Goal: Task Accomplishment & Management: Use online tool/utility

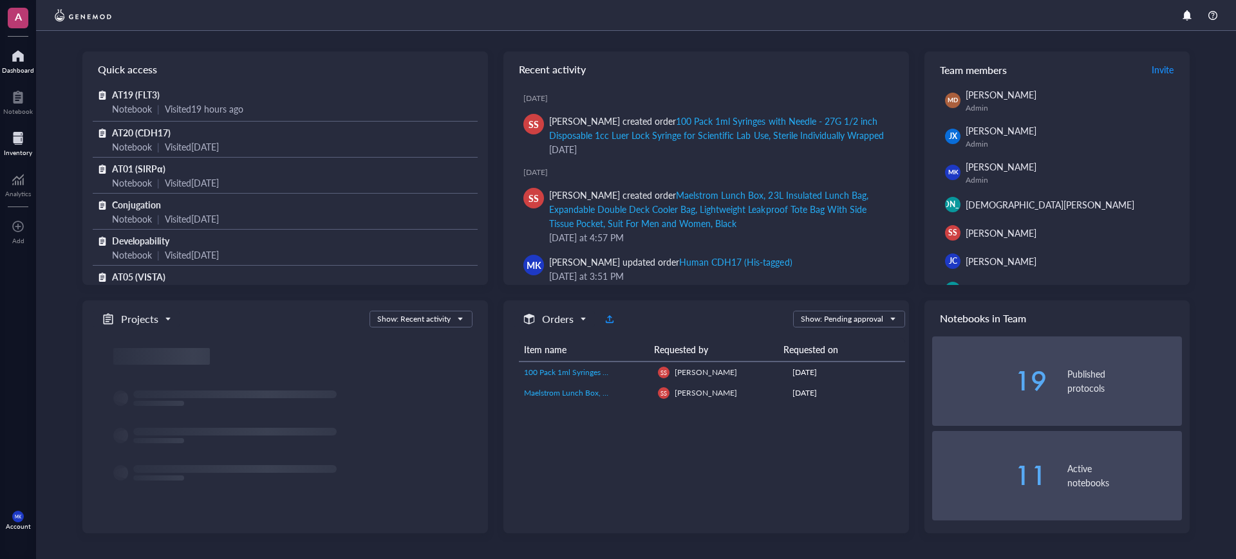
click at [16, 135] on div at bounding box center [18, 138] width 28 height 21
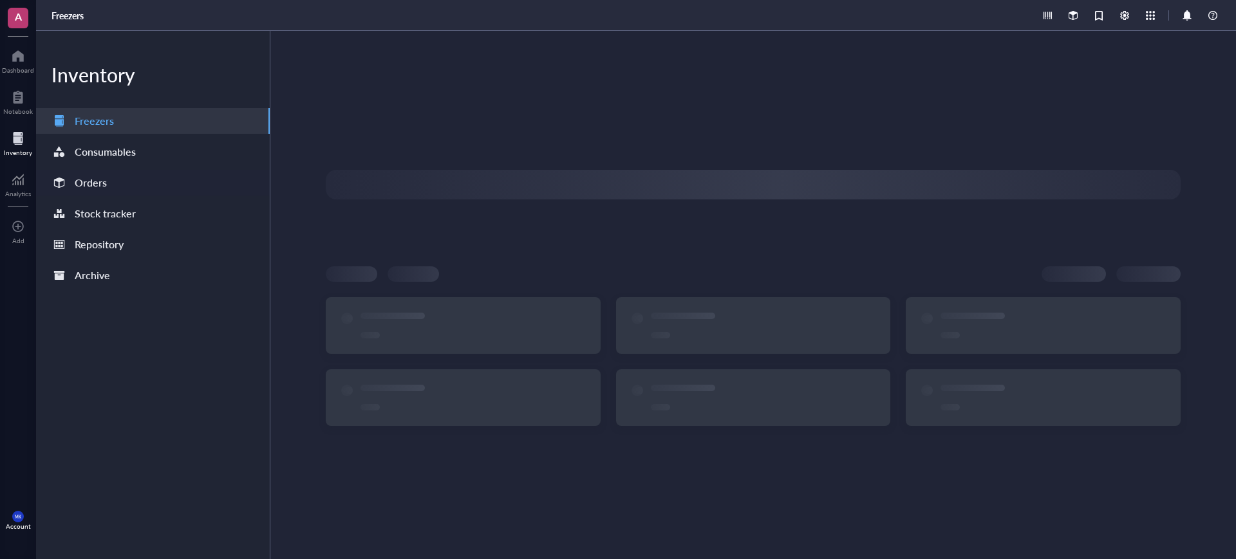
click at [102, 177] on div "Orders" at bounding box center [91, 183] width 32 height 18
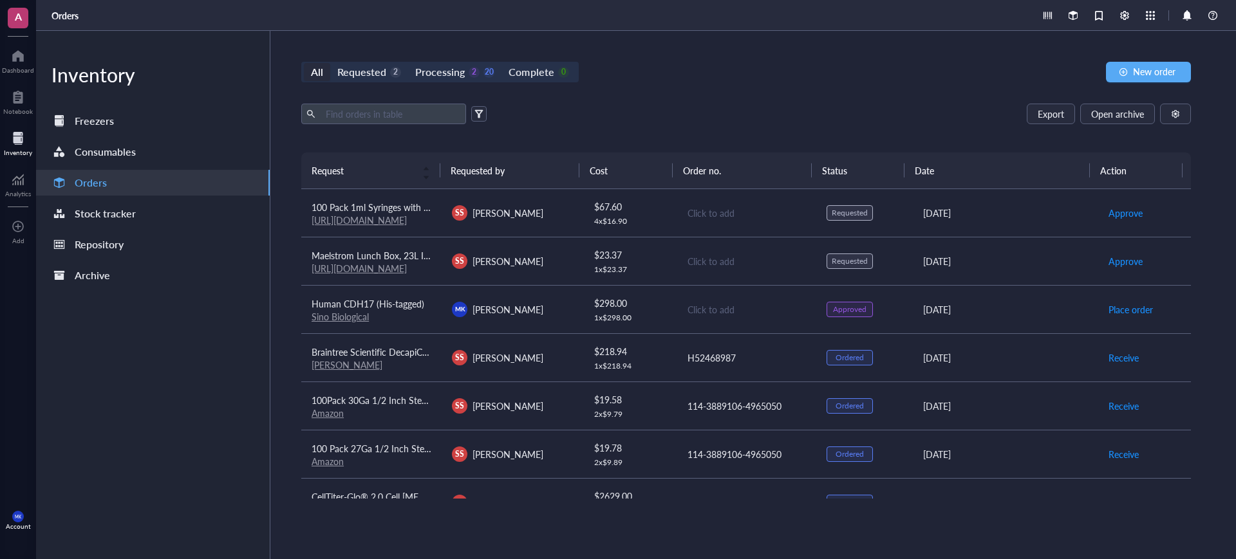
click at [557, 305] on div "[PERSON_NAME] [PERSON_NAME]" at bounding box center [512, 309] width 120 height 15
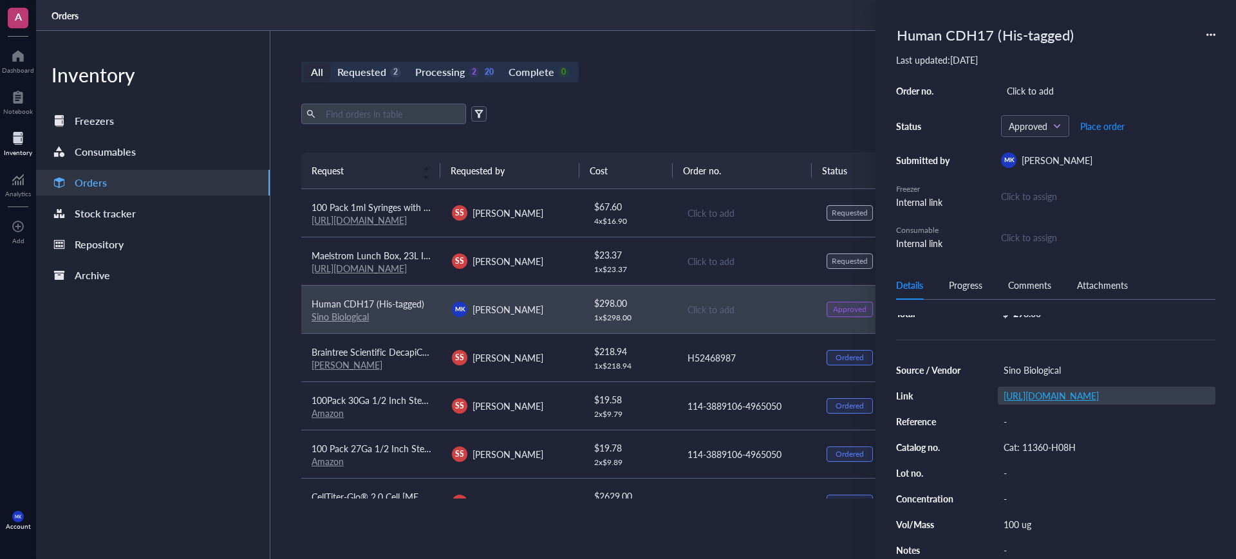
scroll to position [104, 0]
click at [1033, 518] on div "100 ug" at bounding box center [1107, 525] width 218 height 18
click at [1034, 517] on input "100 ug" at bounding box center [1018, 524] width 41 height 17
drag, startPoint x: 1036, startPoint y: 516, endPoint x: 1005, endPoint y: 518, distance: 31.0
click at [1005, 518] on input "100 ug" at bounding box center [1018, 524] width 41 height 17
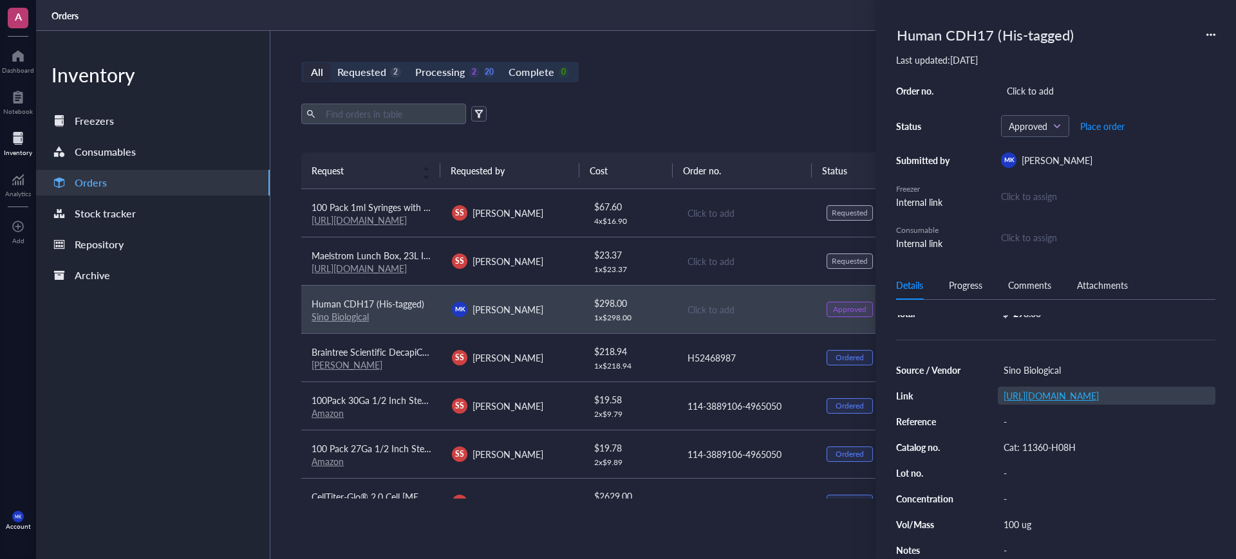
click at [1072, 389] on link "[URL][DOMAIN_NAME]" at bounding box center [1050, 395] width 95 height 13
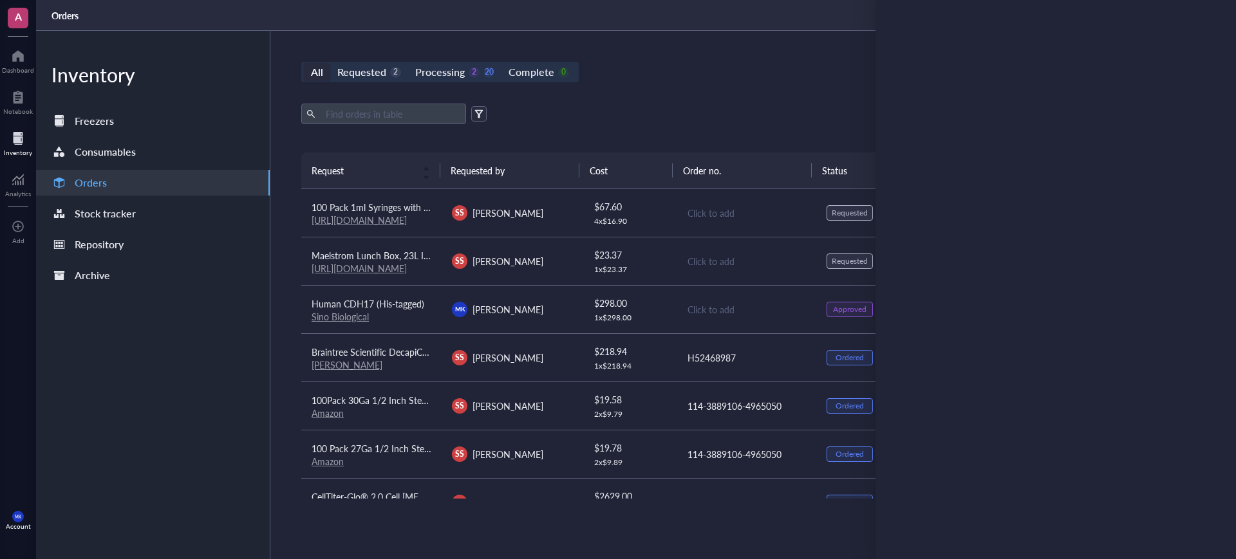
click at [776, 139] on div "Export Open archive Requester Requested on Source / Vendor Last updated" at bounding box center [745, 128] width 889 height 49
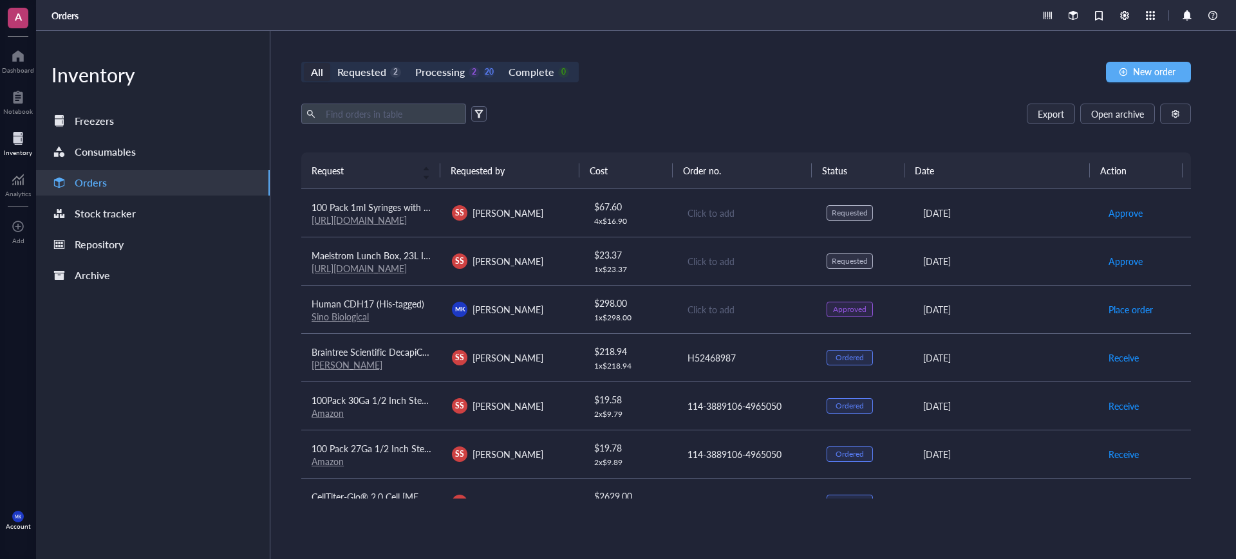
click at [552, 260] on div "SS [PERSON_NAME]" at bounding box center [512, 261] width 120 height 15
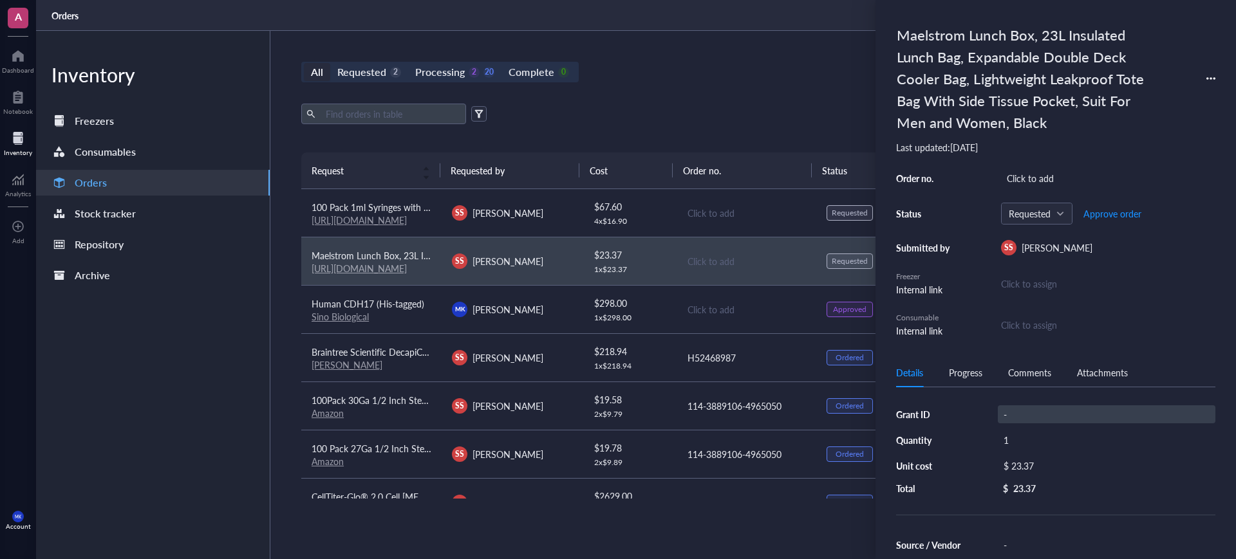
click at [1031, 410] on div "-" at bounding box center [1107, 414] width 218 height 18
type input "A"
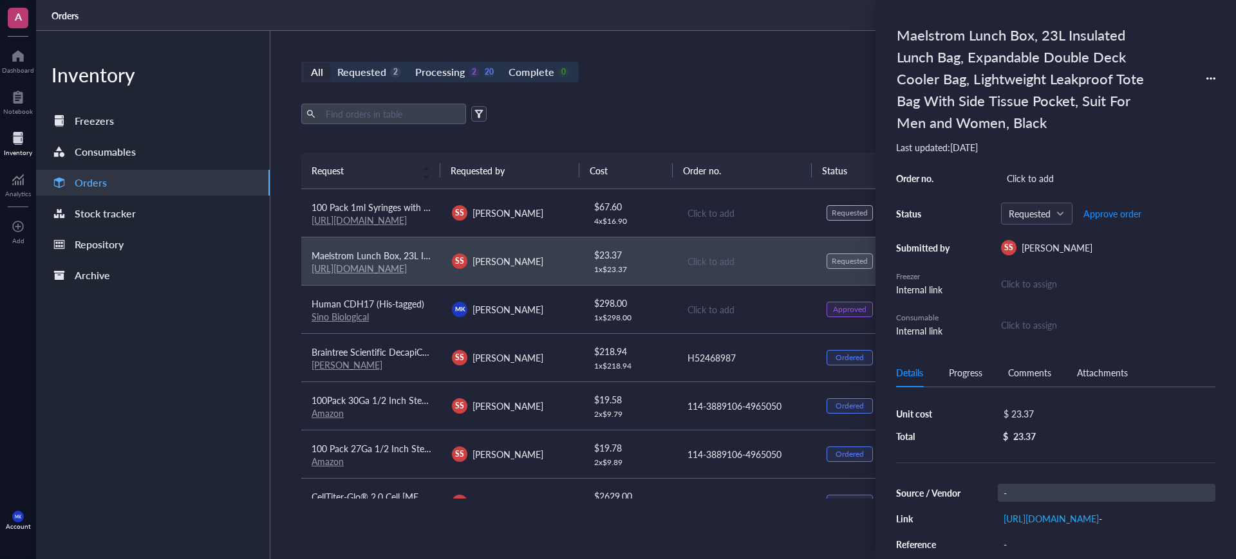
scroll to position [80, 0]
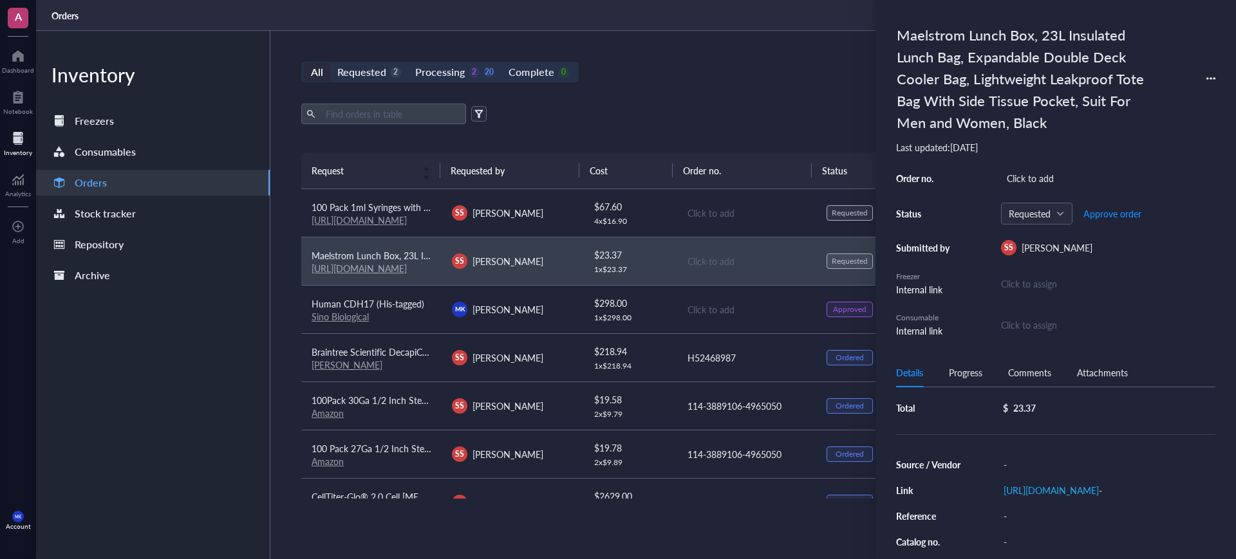
click at [1060, 474] on div "Source / Vendor - Link [URL][DOMAIN_NAME] - Reference - Catalog no. - Lot no. -…" at bounding box center [1055, 555] width 319 height 198
click at [1059, 468] on div "-" at bounding box center [1107, 465] width 218 height 18
type input "Amazon"
click at [653, 205] on div "$ 67.60" at bounding box center [630, 207] width 72 height 14
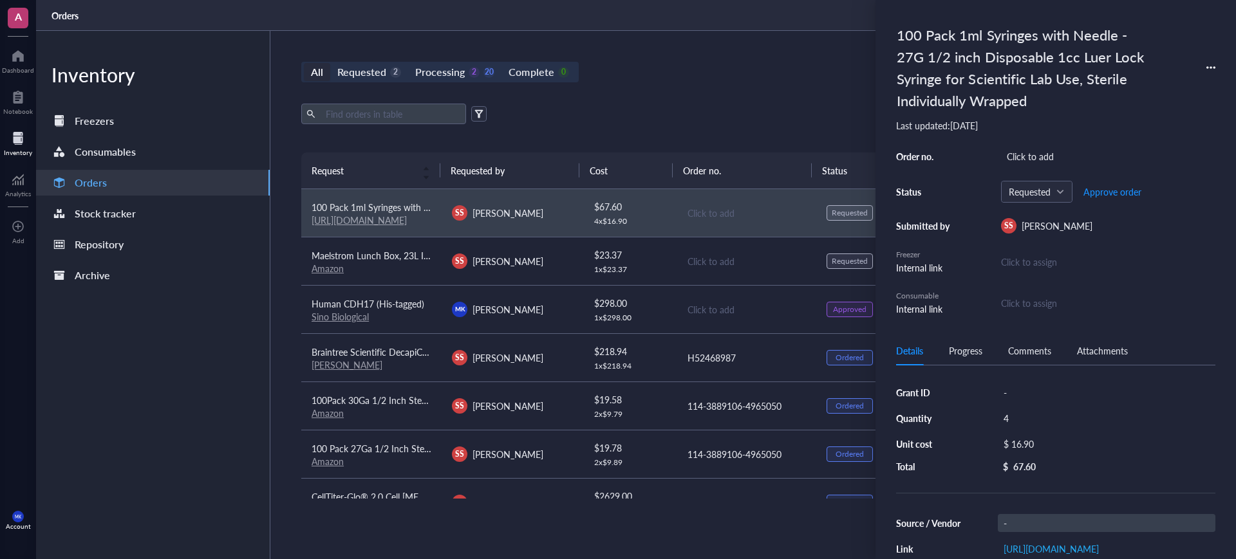
click at [1034, 523] on div "-" at bounding box center [1107, 523] width 218 height 18
type input "Amazon"
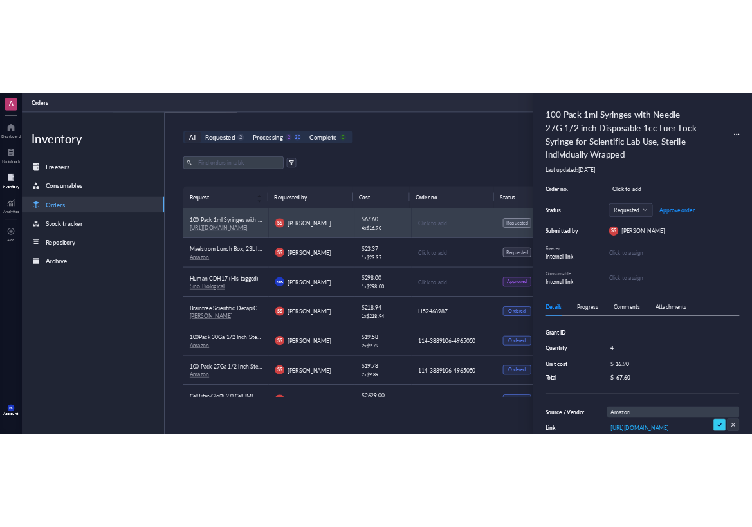
scroll to position [0, 1]
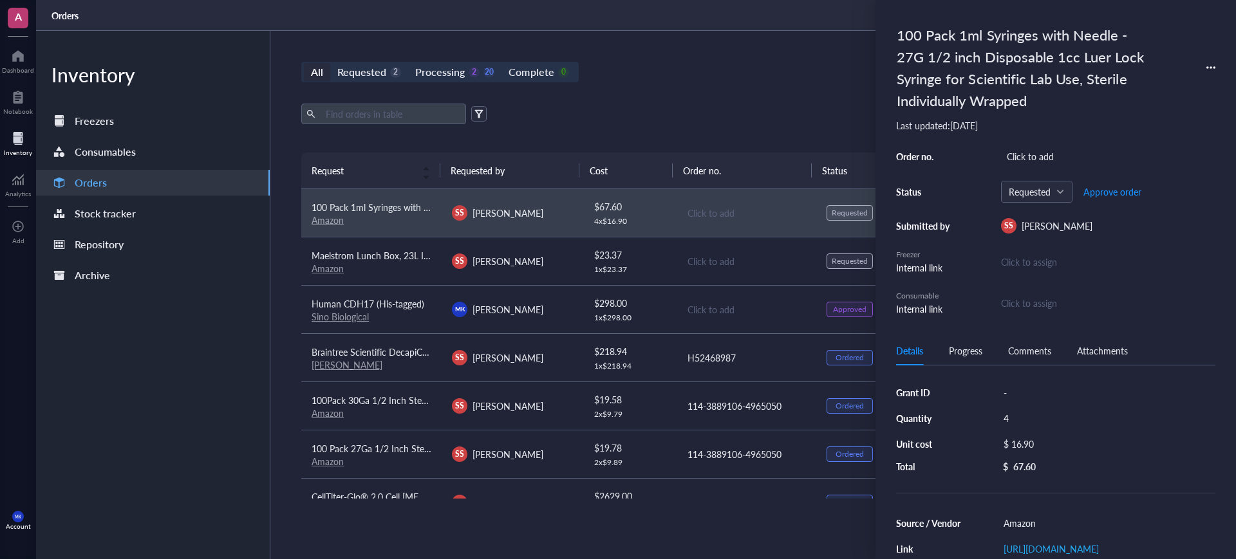
click at [737, 86] on div "All Requested 2 Processing 2 20 Complete 0 New order Export Open archive Reques…" at bounding box center [745, 295] width 951 height 528
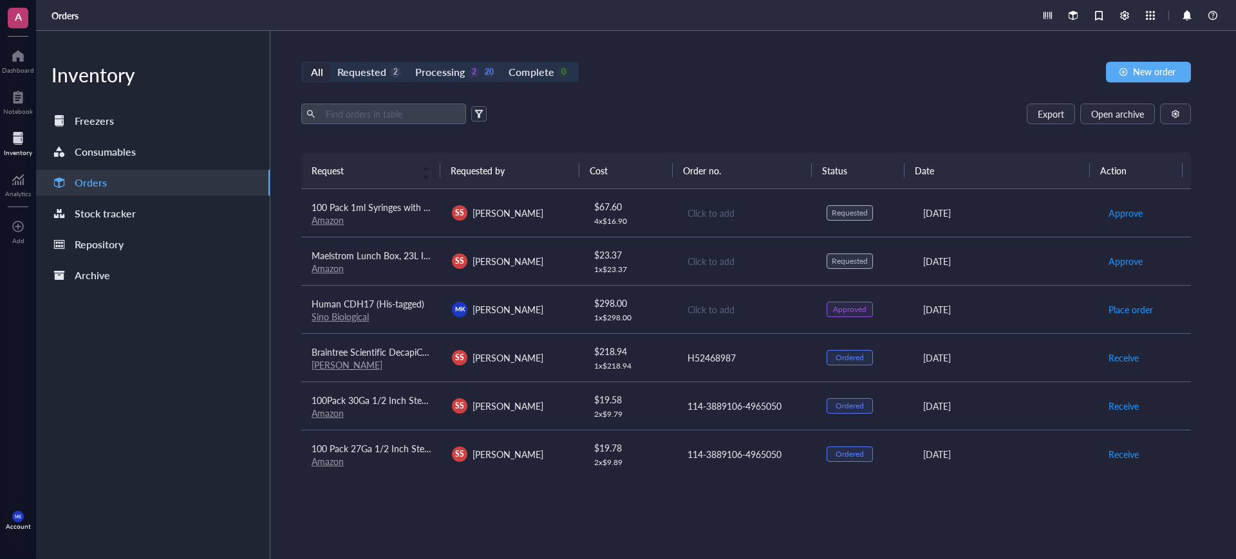
click at [777, 265] on div "Click to add" at bounding box center [746, 261] width 118 height 14
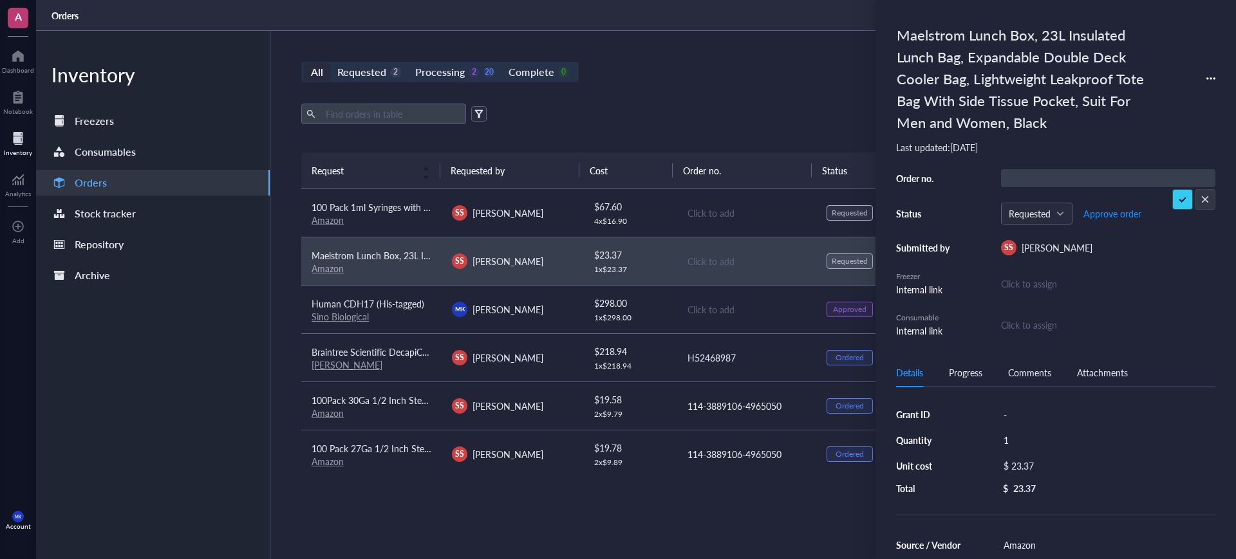
click at [675, 95] on div "All Requested 2 Processing 2 20 Complete 0 New order Export Open archive Reques…" at bounding box center [745, 295] width 951 height 528
click at [342, 267] on link "Amazon" at bounding box center [328, 268] width 32 height 13
click at [333, 219] on link "Amazon" at bounding box center [328, 220] width 32 height 13
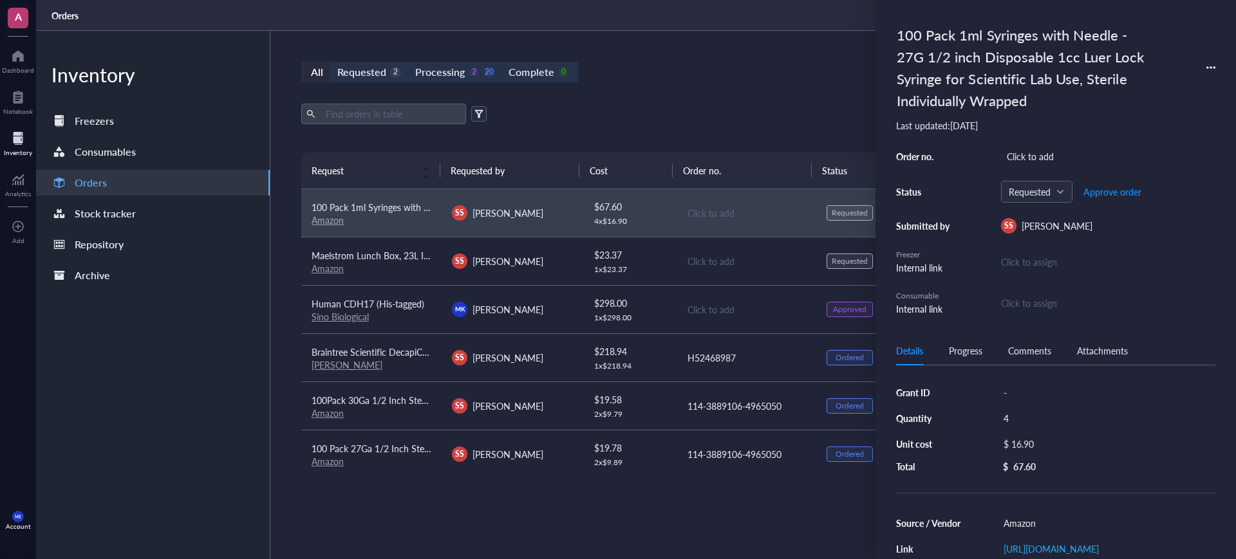
click at [772, 78] on div "All Requested 2 Processing 2 20 Complete 0 New order" at bounding box center [745, 72] width 889 height 21
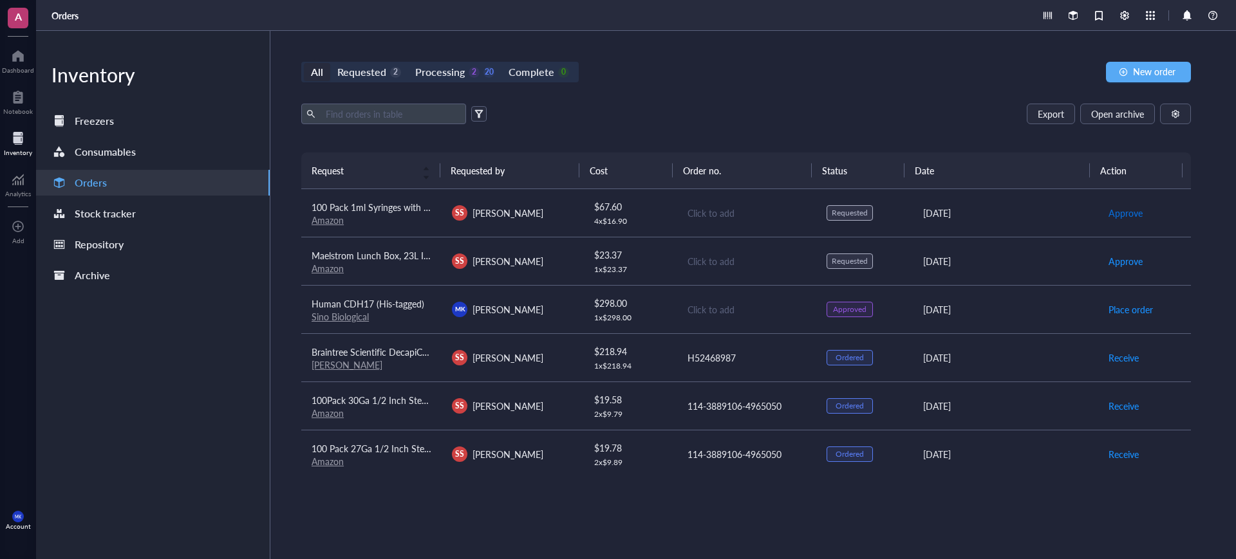
click at [1108, 212] on span "Approve" at bounding box center [1125, 213] width 34 height 14
click at [1110, 261] on span "Approve" at bounding box center [1125, 261] width 34 height 14
click at [1114, 225] on td "Place order" at bounding box center [1144, 213] width 94 height 48
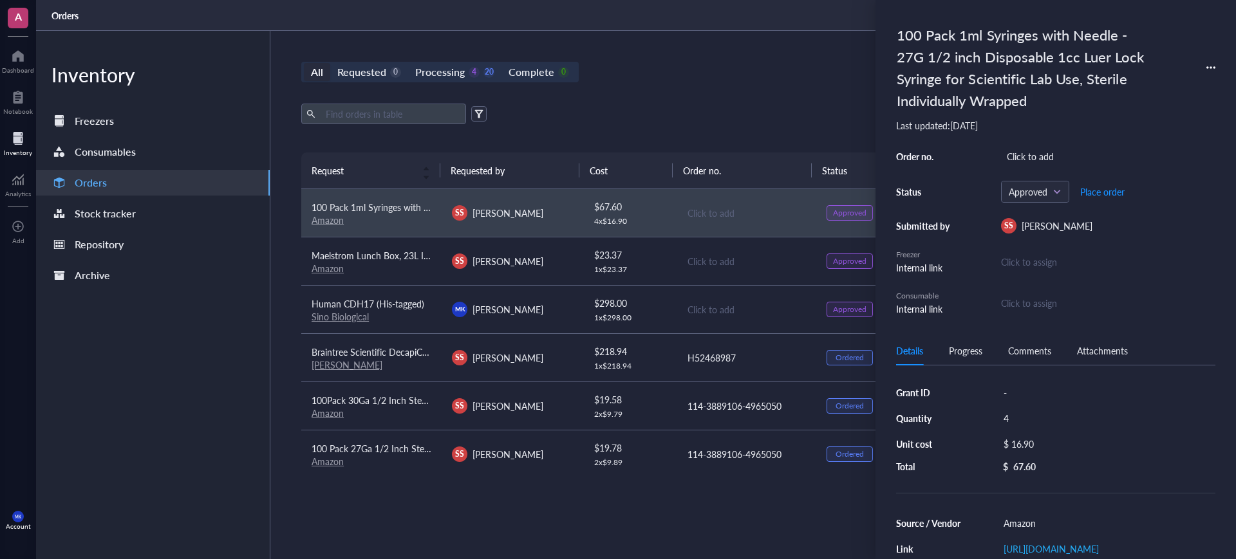
click at [669, 67] on div "All Requested 0 Processing 4 20 Complete 0 New order" at bounding box center [745, 72] width 889 height 21
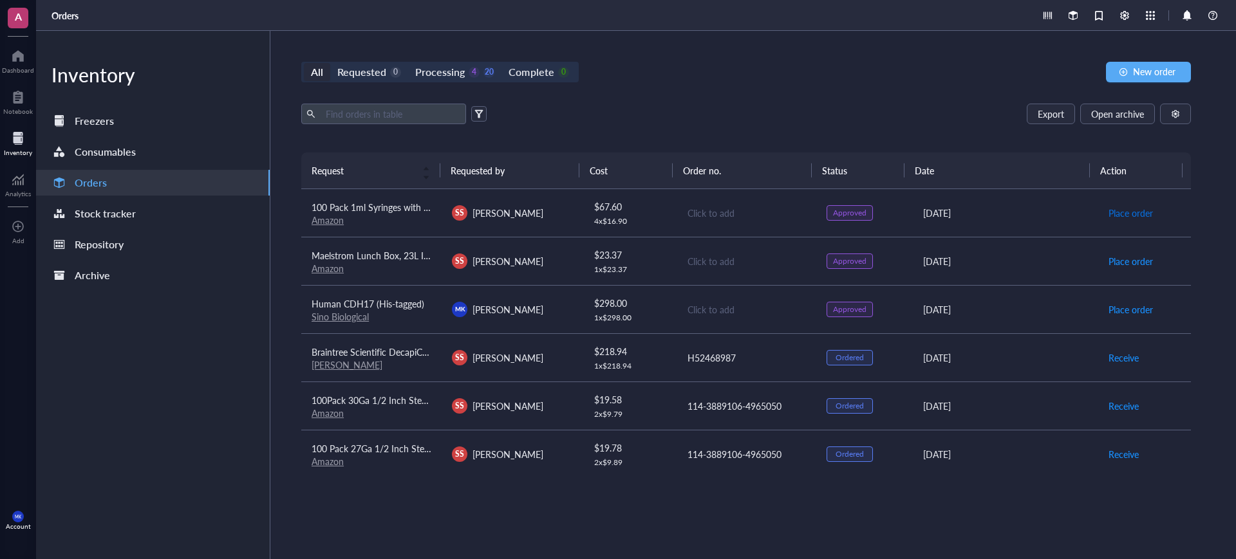
click at [1133, 208] on span "Place order" at bounding box center [1130, 213] width 44 height 14
click at [1119, 260] on span "Place order" at bounding box center [1130, 261] width 44 height 14
click at [707, 201] on td "Click to add" at bounding box center [746, 213] width 140 height 48
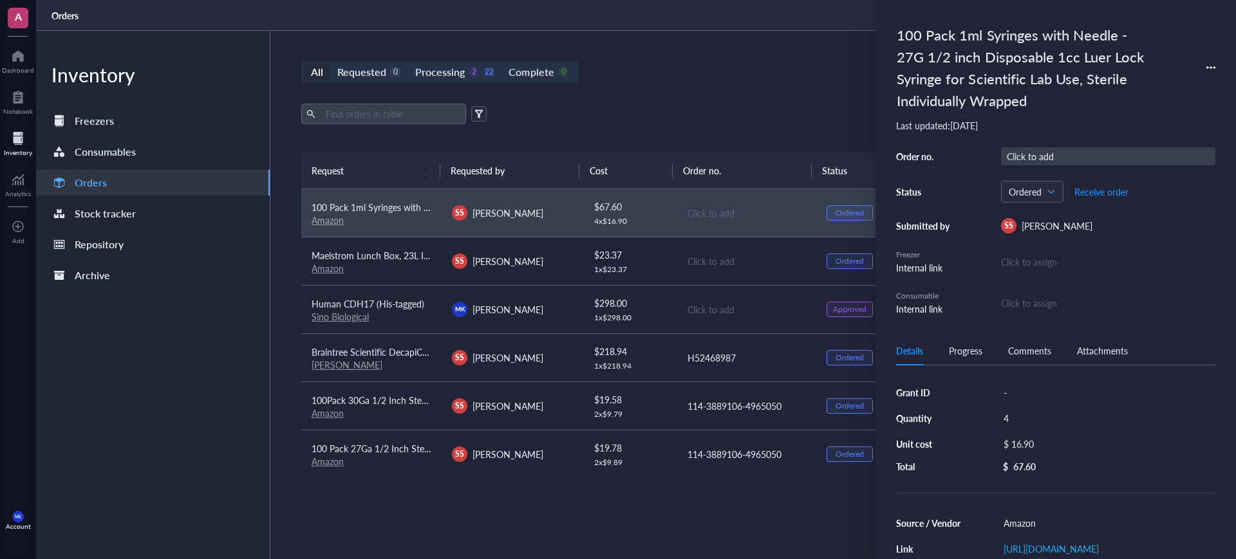
click at [1082, 155] on div "Click to add" at bounding box center [1108, 156] width 214 height 18
click at [702, 261] on div "Click to add" at bounding box center [746, 261] width 118 height 14
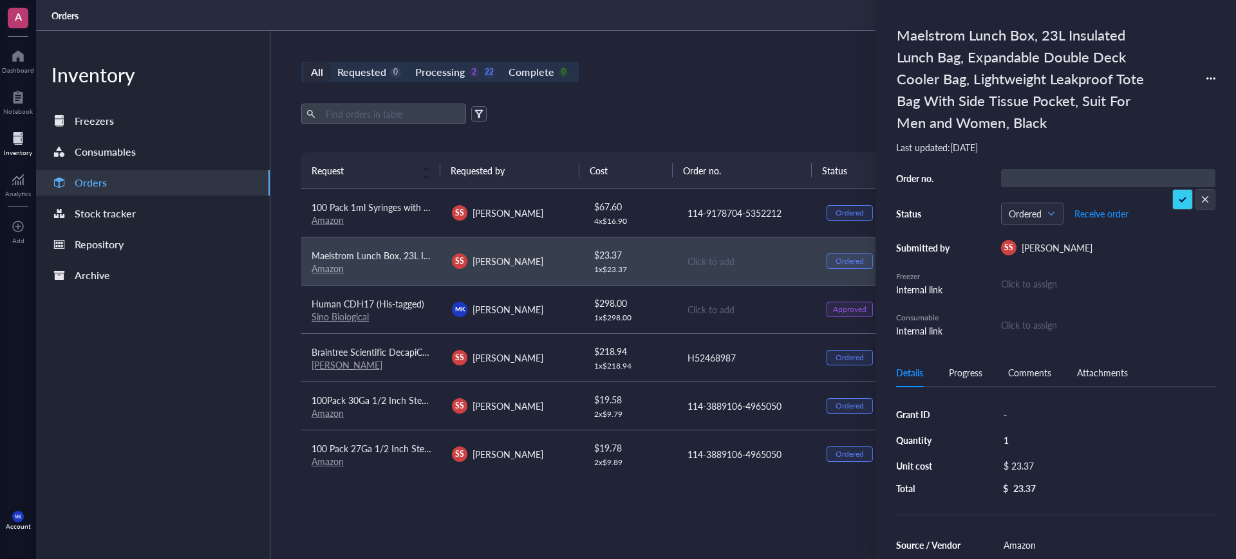
type input "114-9178704-5352212"
click at [1170, 194] on div "Order no. 114-9178704-5352212 Status Ordered Receive order Submitted by SS [PER…" at bounding box center [1055, 253] width 319 height 169
click at [674, 67] on div "All Requested 0 Processing 2 22 Complete 0 New order" at bounding box center [745, 72] width 889 height 21
